Goal: Information Seeking & Learning: Learn about a topic

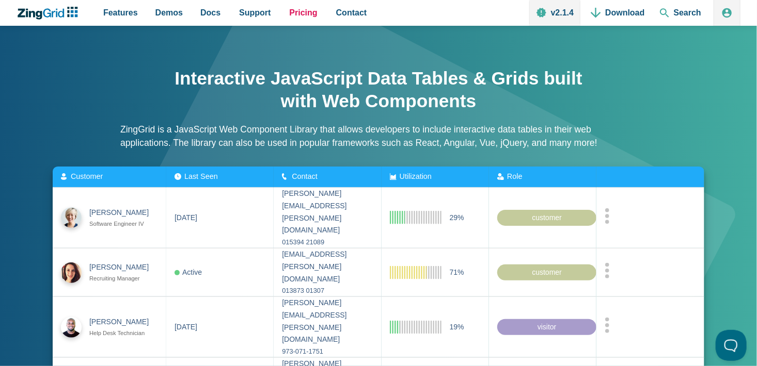
click at [296, 17] on span "Pricing" at bounding box center [304, 13] width 28 height 14
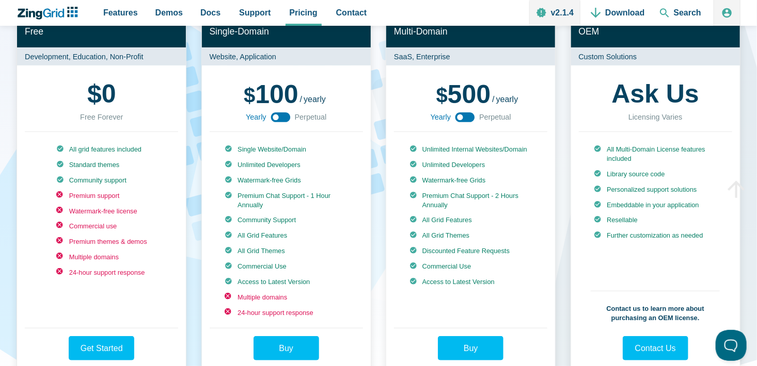
click at [282, 121] on use "App Content" at bounding box center [280, 118] width 20 height 10
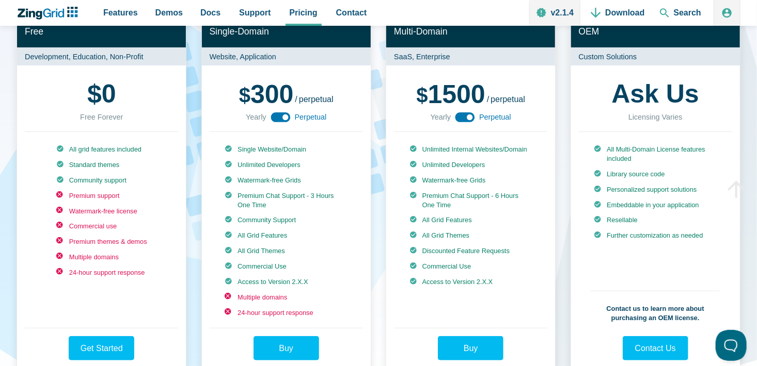
click at [279, 122] on icon "App Content" at bounding box center [280, 117] width 23 height 23
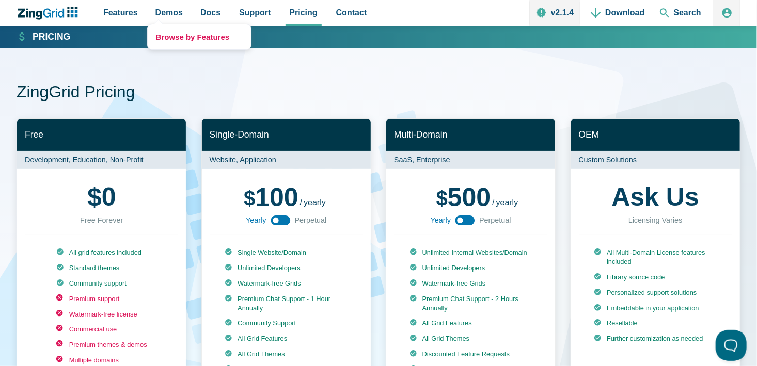
click at [182, 49] on link "Browse by Features" at bounding box center [199, 36] width 103 height 25
